Goal: Check status: Check status

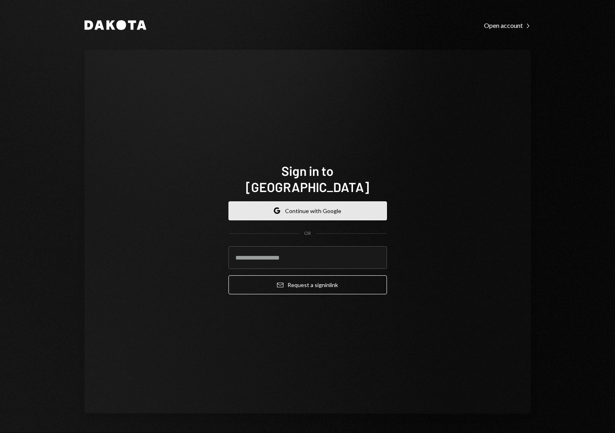
click at [295, 201] on button "Google Continue with Google" at bounding box center [308, 210] width 159 height 19
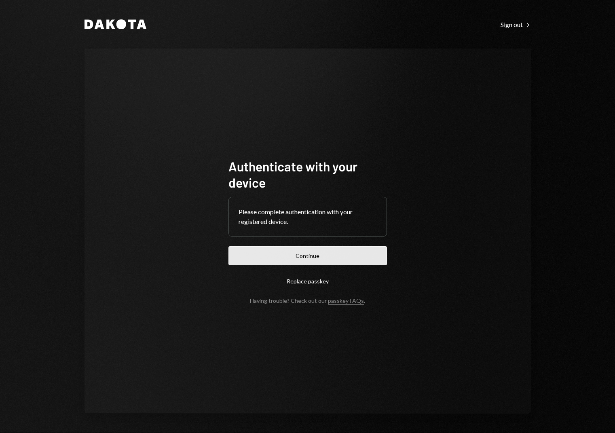
click at [351, 251] on button "Continue" at bounding box center [308, 255] width 159 height 19
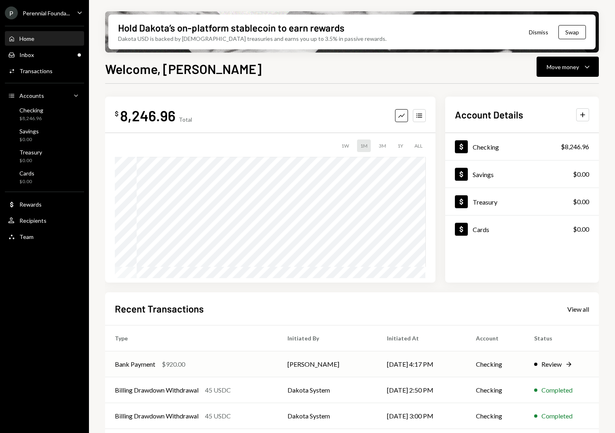
click at [571, 360] on icon "Right Arrow" at bounding box center [569, 364] width 8 height 8
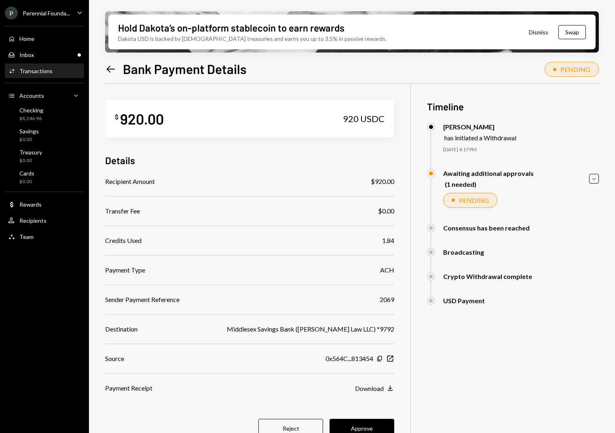
scroll to position [65, 0]
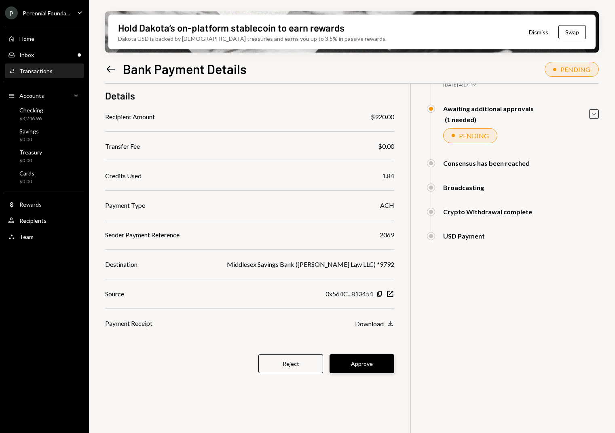
click at [373, 365] on button "Approve" at bounding box center [362, 363] width 65 height 19
